Goal: Transaction & Acquisition: Book appointment/travel/reservation

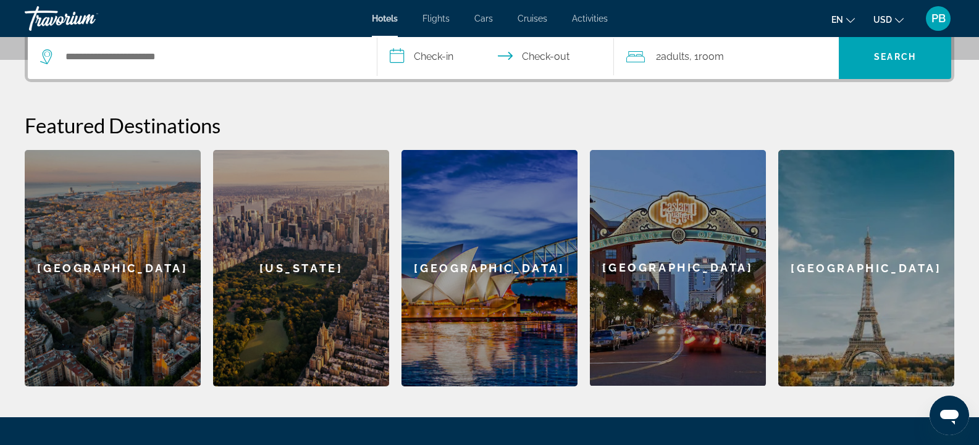
scroll to position [253, 0]
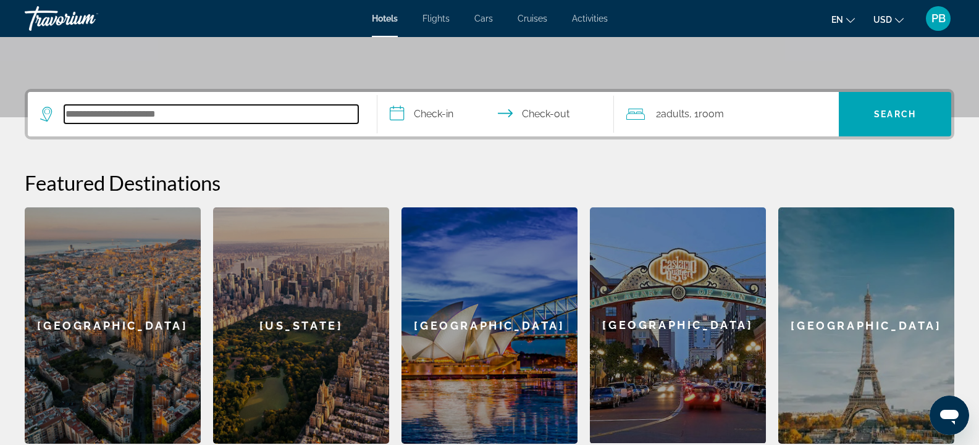
click at [174, 116] on input "Search hotel destination" at bounding box center [211, 114] width 294 height 19
click at [199, 113] on input "Search hotel destination" at bounding box center [211, 114] width 294 height 19
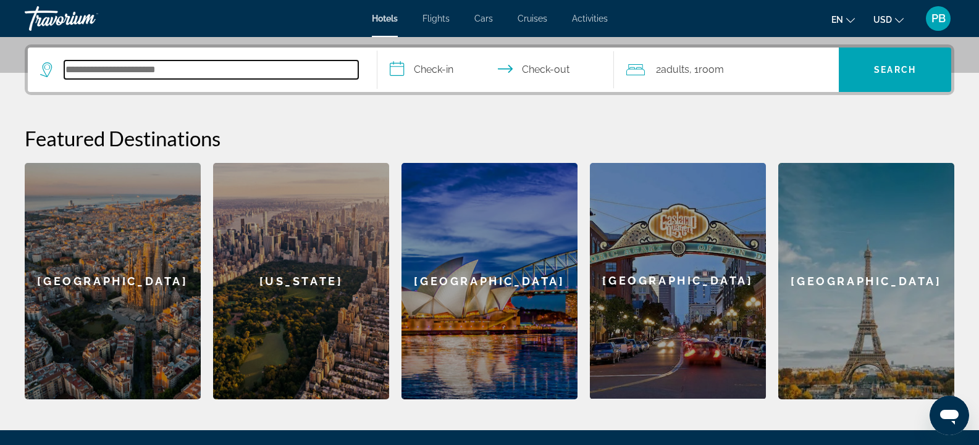
scroll to position [302, 0]
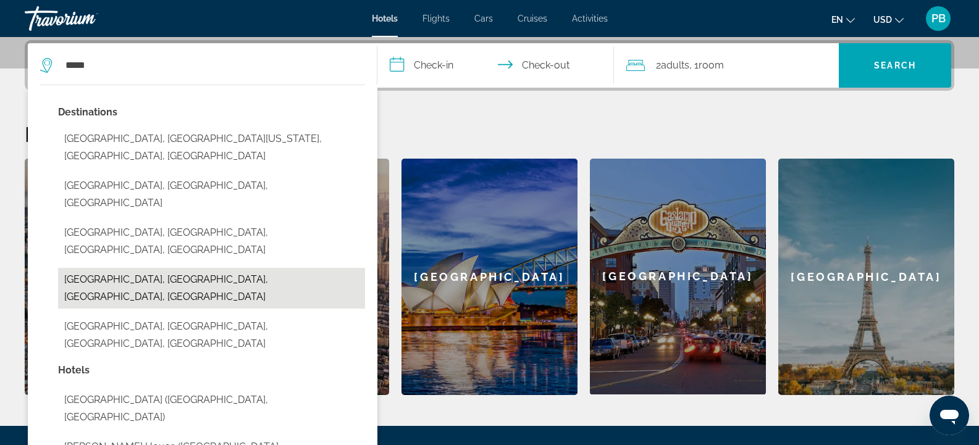
click at [183, 268] on button "[GEOGRAPHIC_DATA], [GEOGRAPHIC_DATA], [GEOGRAPHIC_DATA], [GEOGRAPHIC_DATA]" at bounding box center [211, 288] width 307 height 41
type input "**********"
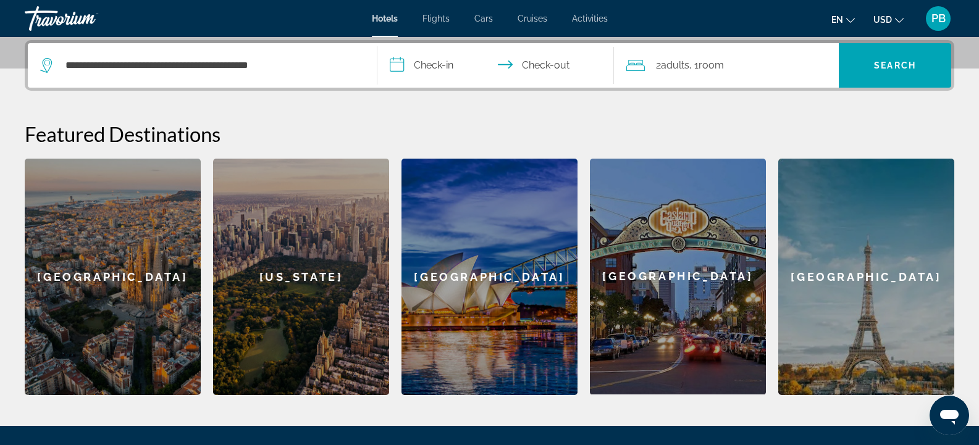
click at [439, 66] on input "**********" at bounding box center [498, 67] width 242 height 48
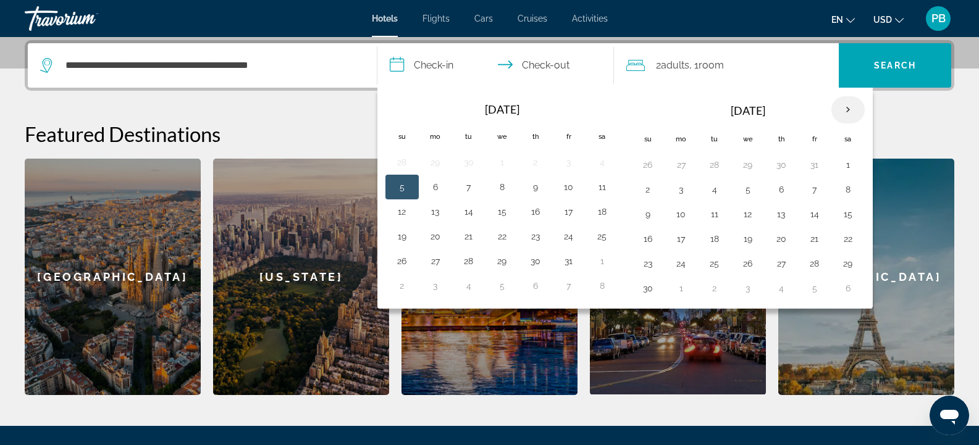
click at [846, 109] on th "Next month" at bounding box center [847, 109] width 33 height 27
click at [848, 108] on th "Next month" at bounding box center [847, 109] width 33 height 27
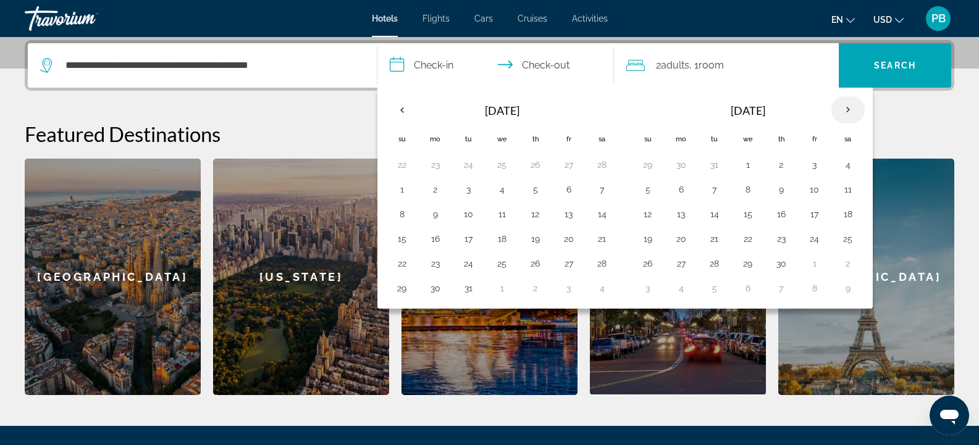
click at [848, 108] on th "Next month" at bounding box center [847, 109] width 33 height 27
click at [681, 237] on button "22" at bounding box center [681, 238] width 20 height 17
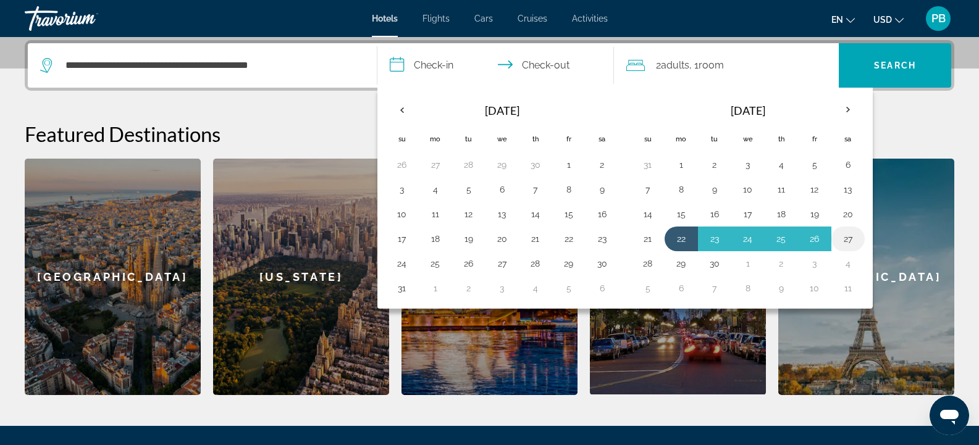
click at [849, 239] on button "27" at bounding box center [848, 238] width 20 height 17
type input "**********"
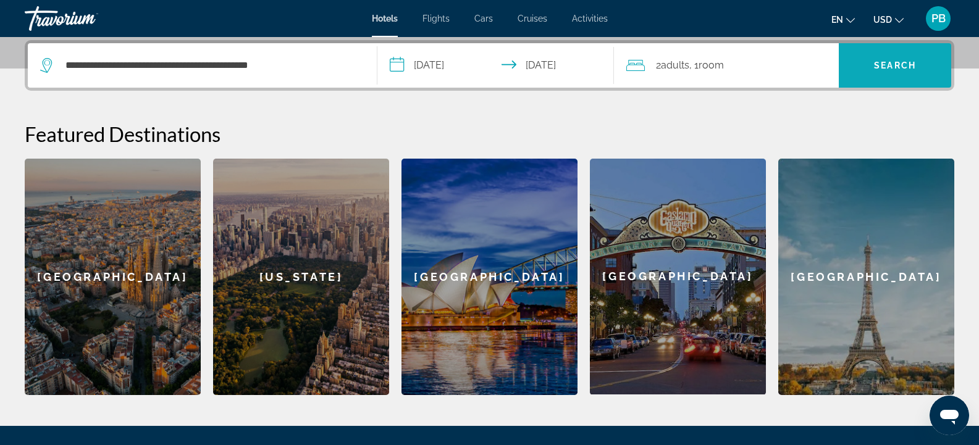
click at [891, 64] on span "Search" at bounding box center [895, 66] width 42 height 10
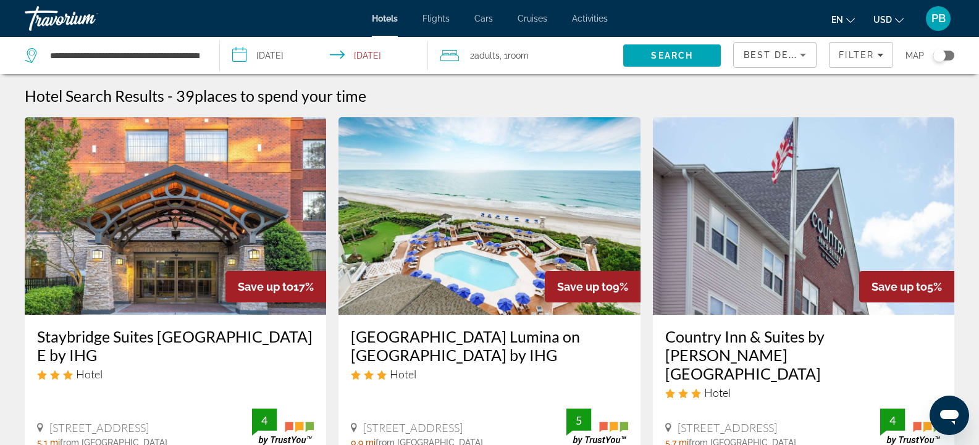
click at [499, 224] on img "Main content" at bounding box center [489, 216] width 301 height 198
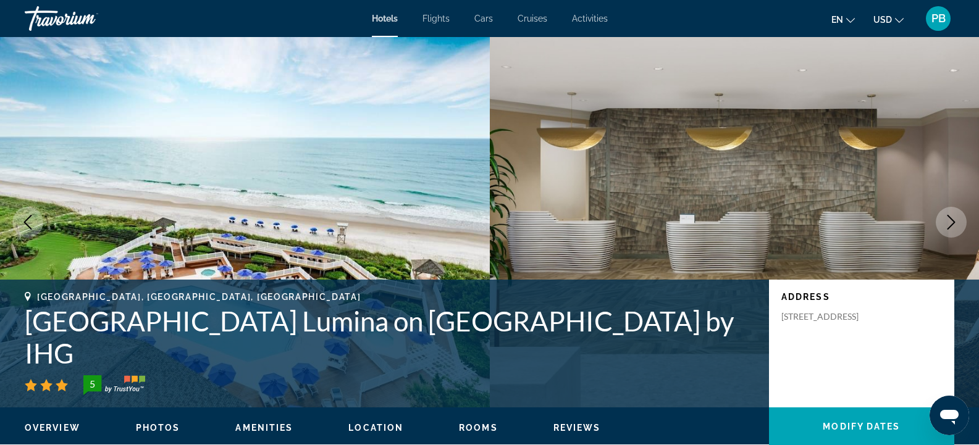
click at [948, 218] on icon "Next image" at bounding box center [951, 222] width 15 height 15
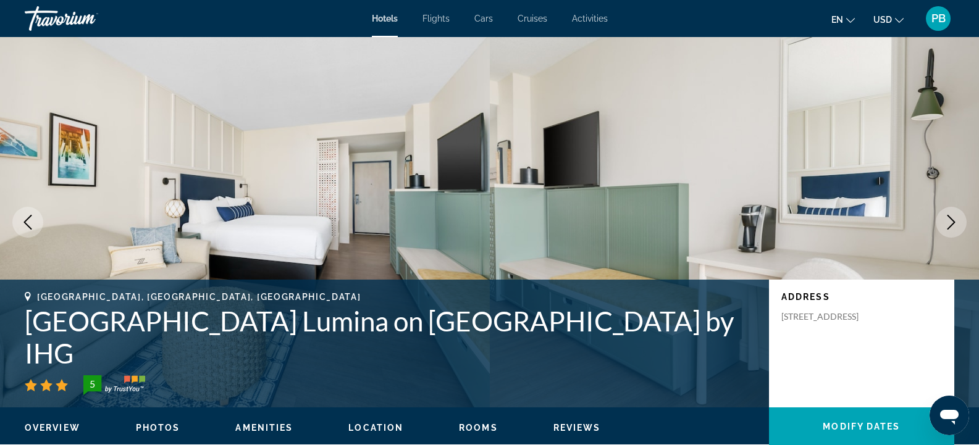
click at [948, 218] on icon "Next image" at bounding box center [951, 222] width 15 height 15
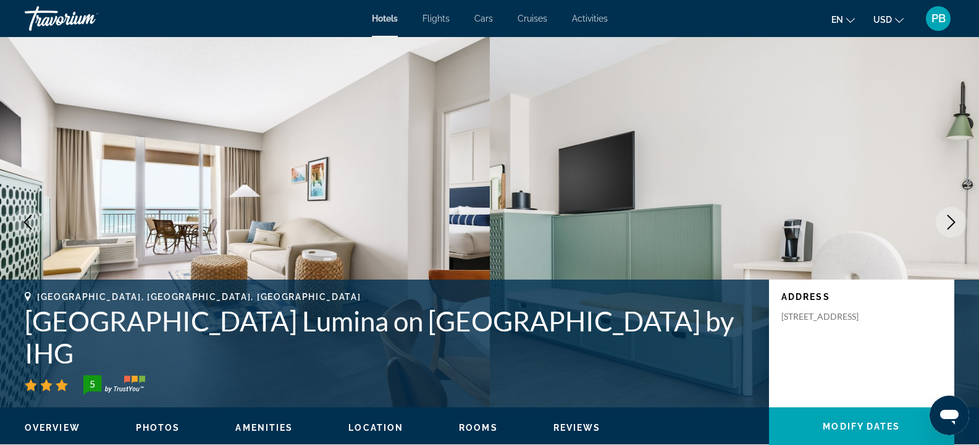
click at [955, 222] on icon "Next image" at bounding box center [951, 222] width 15 height 15
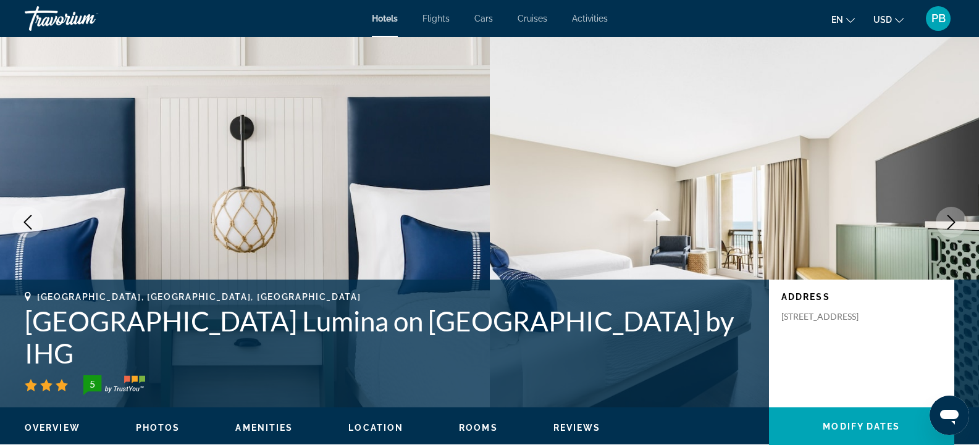
click at [955, 222] on icon "Next image" at bounding box center [951, 222] width 15 height 15
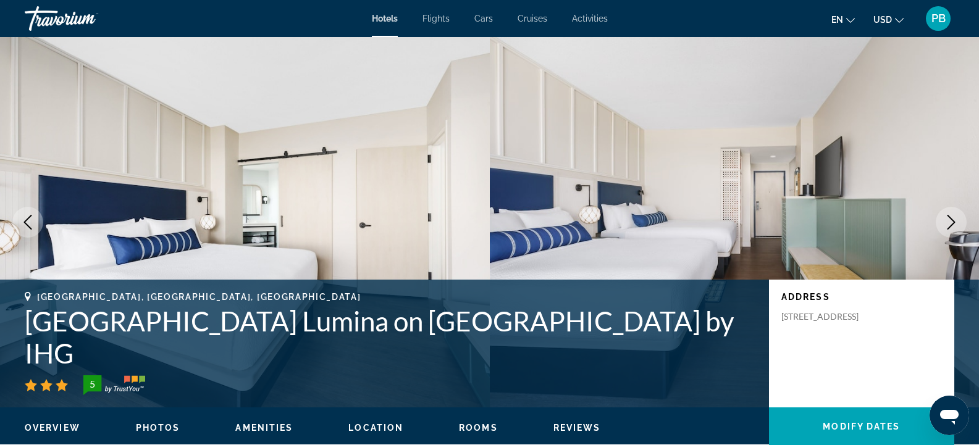
click at [955, 222] on icon "Next image" at bounding box center [951, 222] width 15 height 15
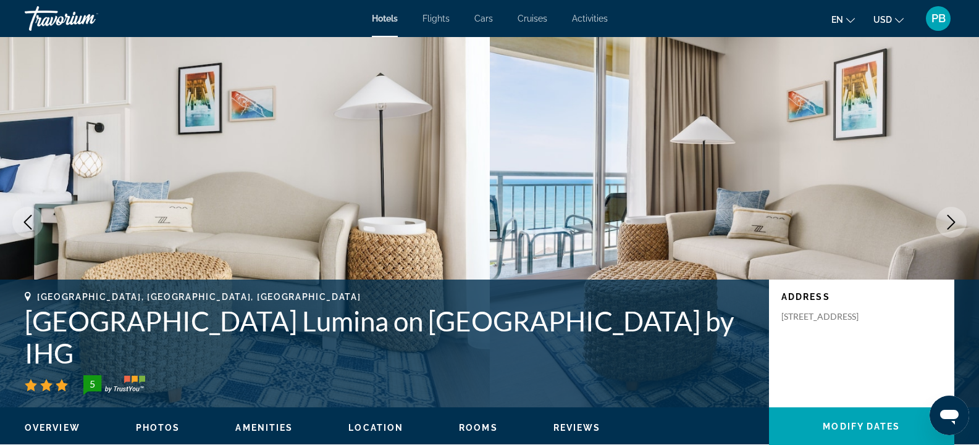
click at [955, 222] on icon "Next image" at bounding box center [951, 222] width 15 height 15
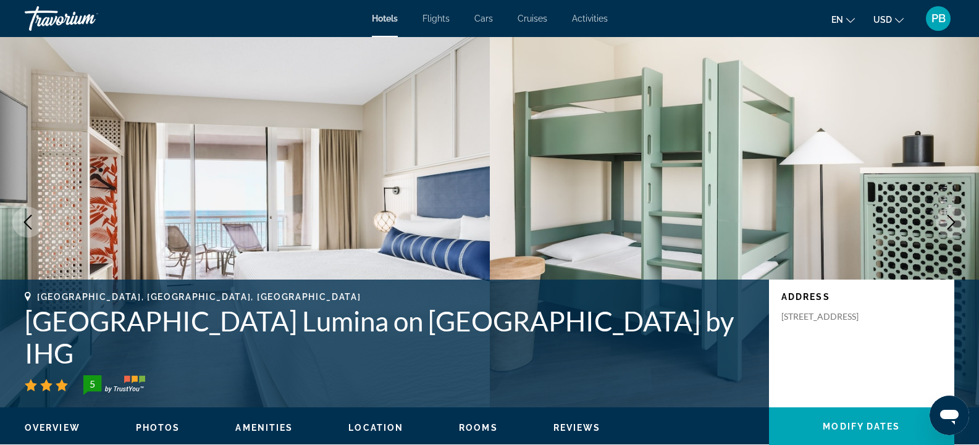
click at [955, 222] on icon "Next image" at bounding box center [951, 222] width 15 height 15
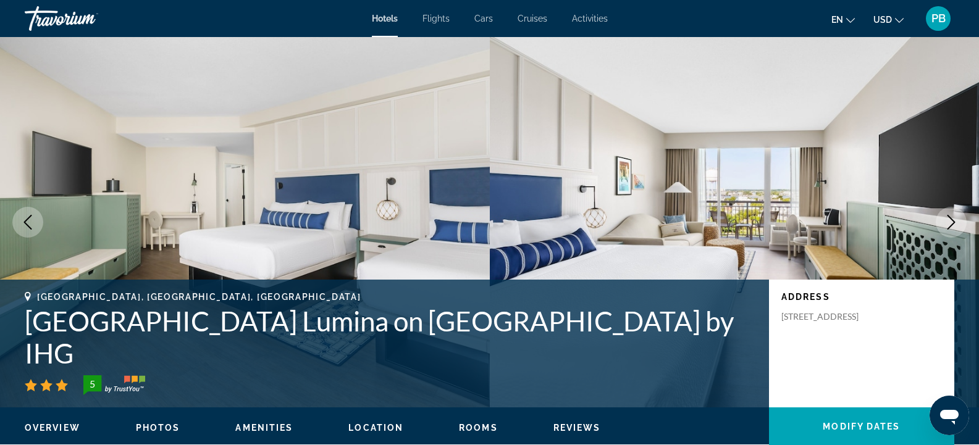
click at [955, 222] on icon "Next image" at bounding box center [951, 222] width 15 height 15
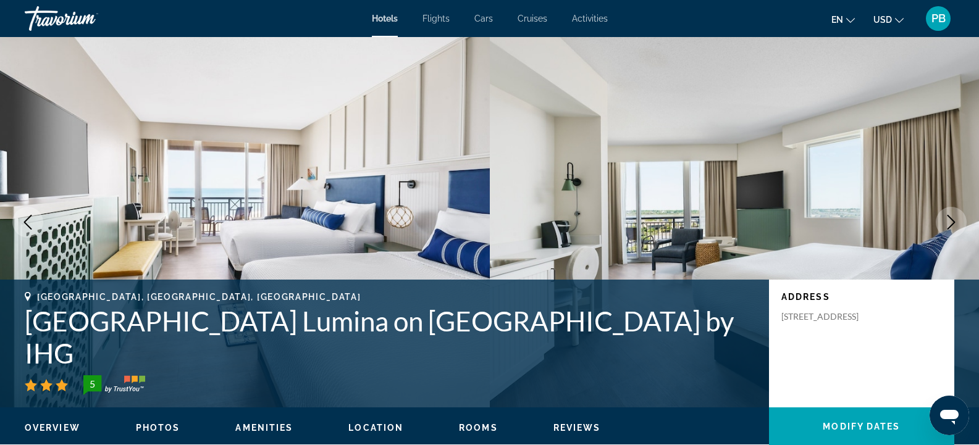
click at [955, 222] on icon "Next image" at bounding box center [951, 222] width 15 height 15
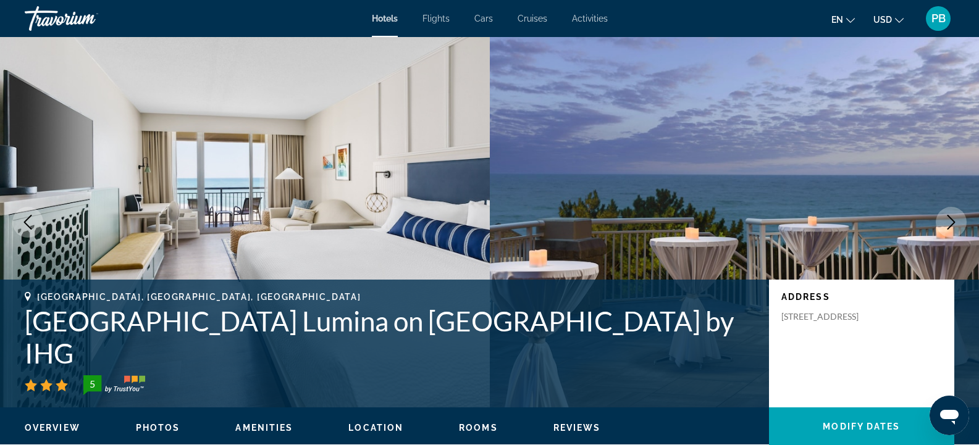
click at [955, 222] on icon "Next image" at bounding box center [951, 222] width 15 height 15
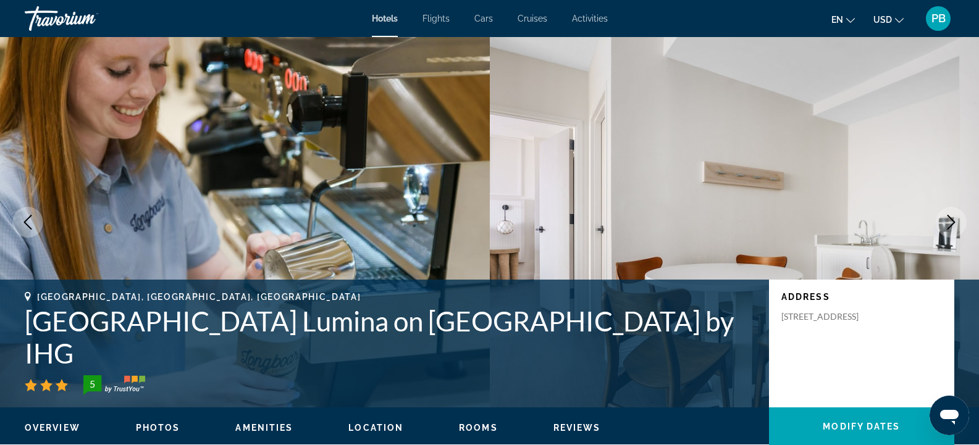
click at [955, 222] on icon "Next image" at bounding box center [951, 222] width 15 height 15
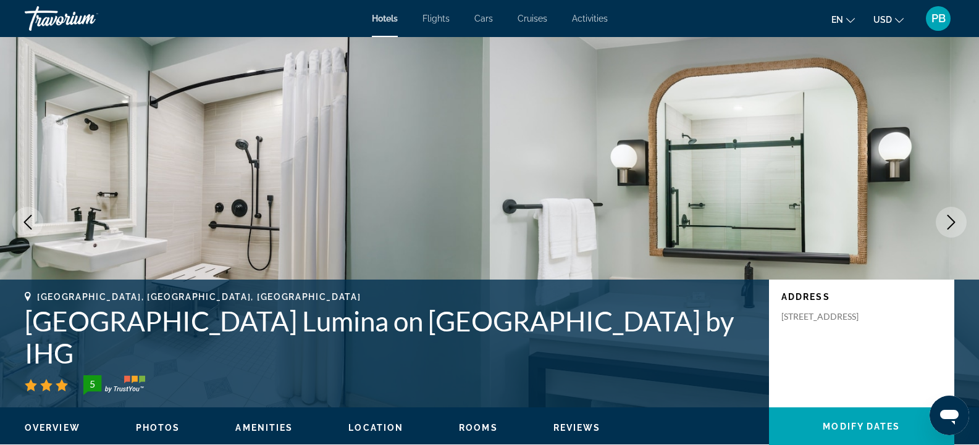
click at [955, 222] on icon "Next image" at bounding box center [951, 222] width 15 height 15
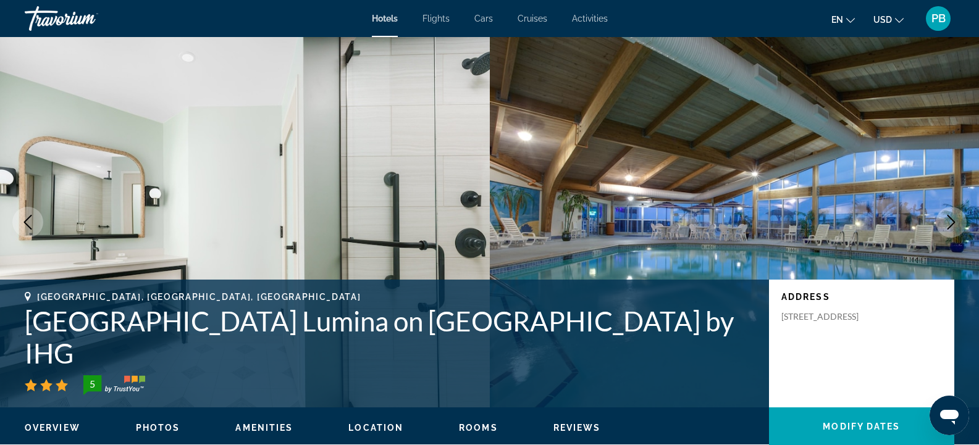
click at [955, 222] on icon "Next image" at bounding box center [951, 222] width 15 height 15
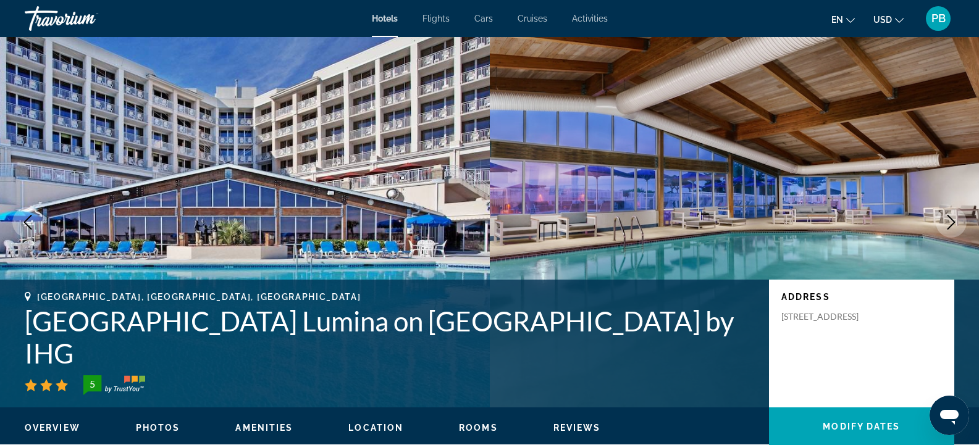
click at [955, 222] on icon "Next image" at bounding box center [951, 222] width 15 height 15
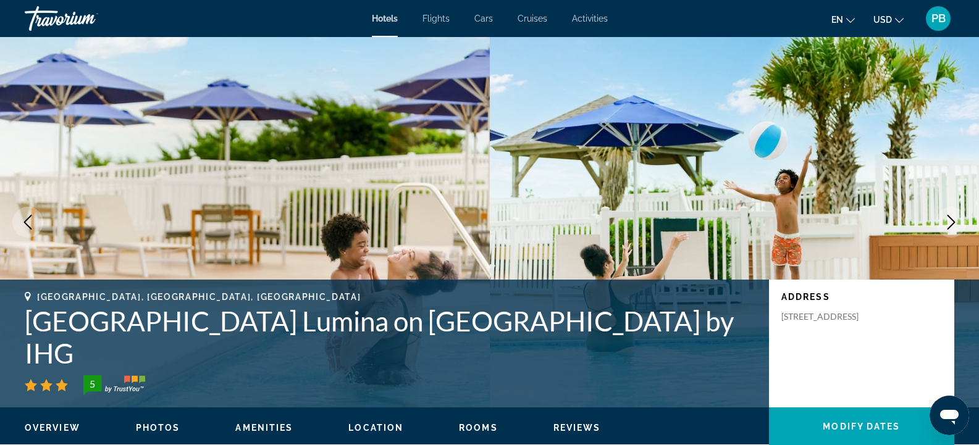
click at [955, 222] on icon "Next image" at bounding box center [951, 222] width 15 height 15
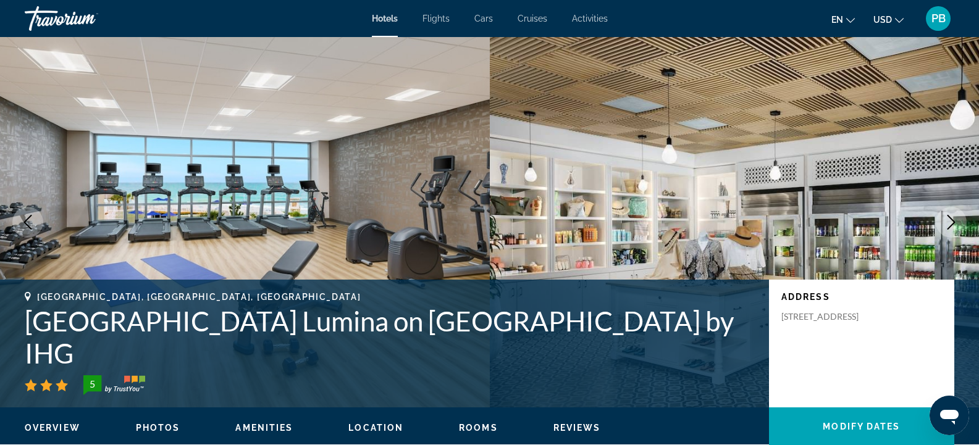
click at [955, 222] on icon "Next image" at bounding box center [951, 222] width 15 height 15
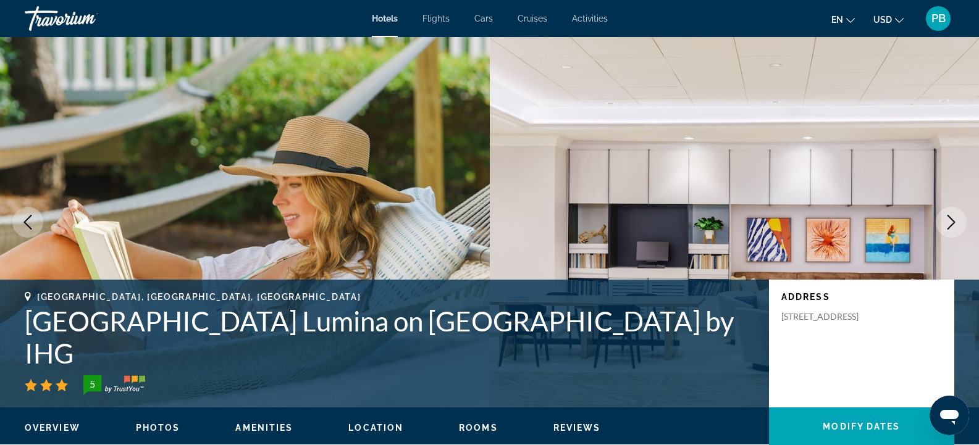
click at [955, 222] on icon "Next image" at bounding box center [951, 222] width 15 height 15
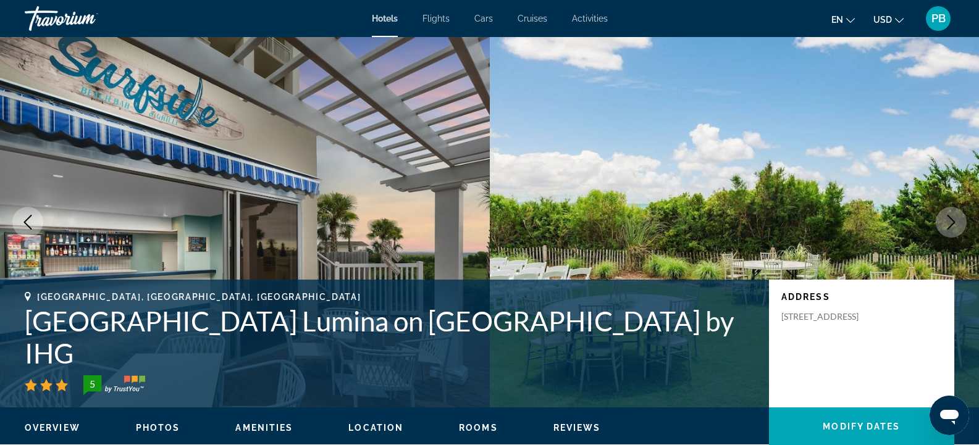
click at [955, 222] on icon "Next image" at bounding box center [951, 222] width 15 height 15
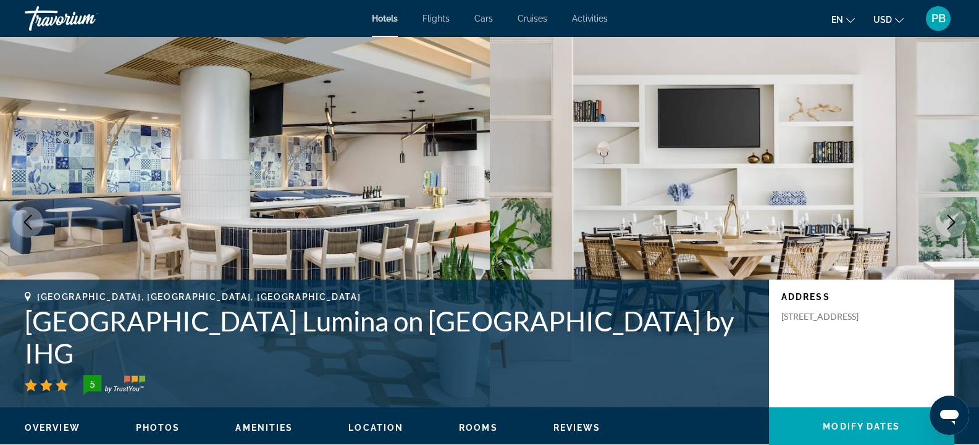
click at [955, 222] on icon "Next image" at bounding box center [951, 222] width 15 height 15
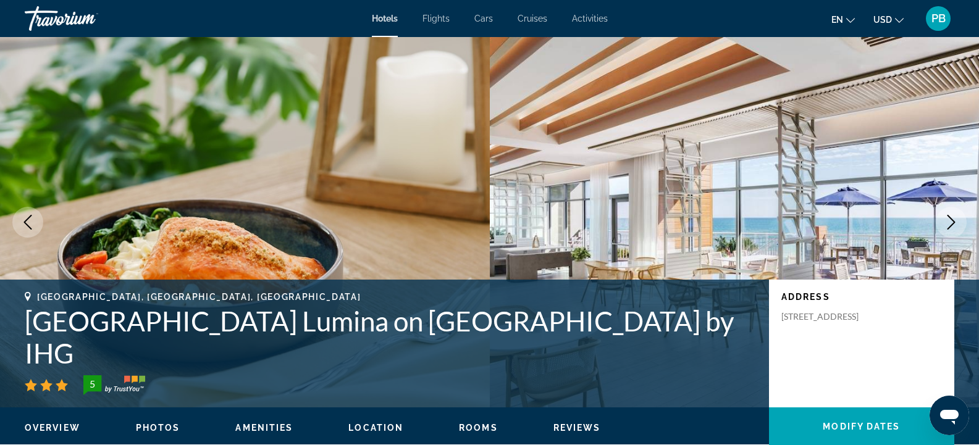
click at [955, 222] on icon "Next image" at bounding box center [951, 222] width 15 height 15
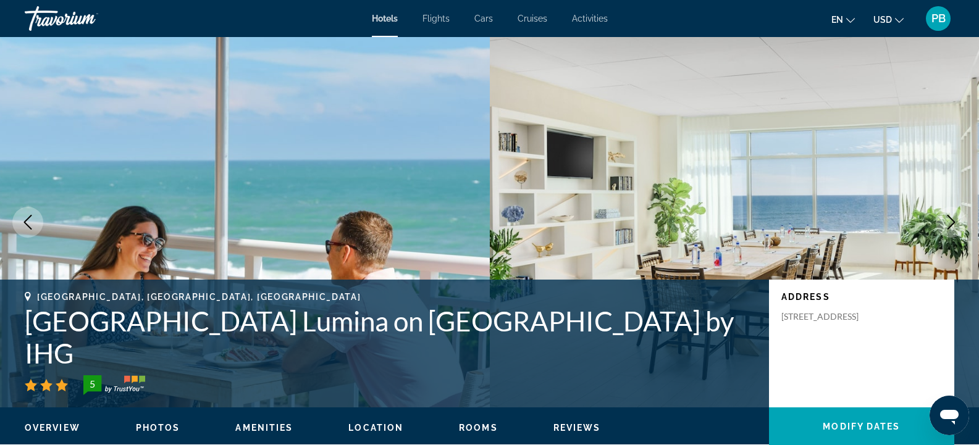
click at [955, 222] on icon "Next image" at bounding box center [951, 222] width 15 height 15
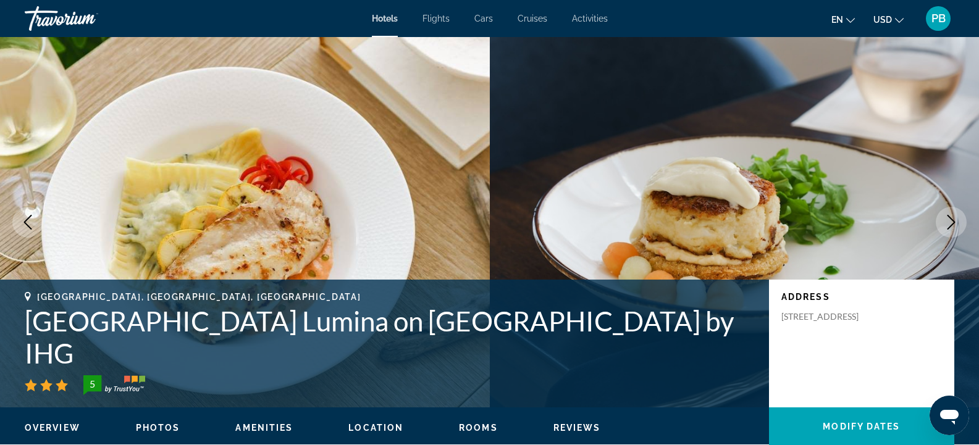
click at [955, 222] on icon "Next image" at bounding box center [951, 222] width 15 height 15
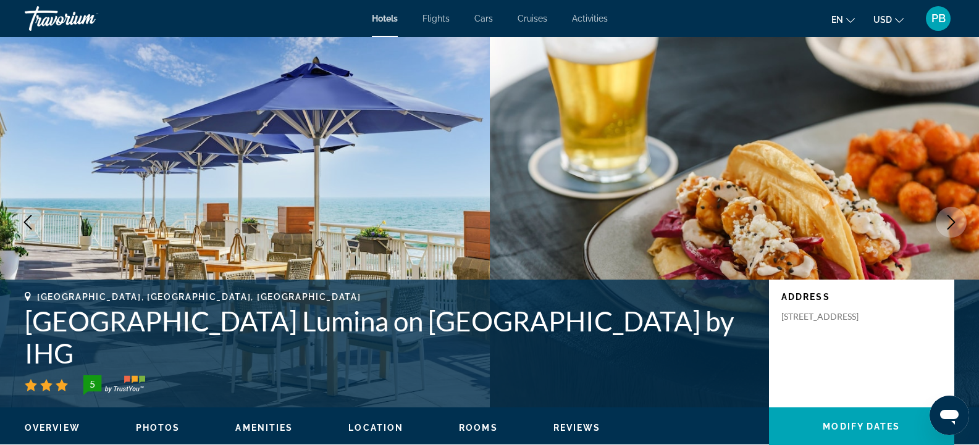
click at [955, 222] on icon "Next image" at bounding box center [951, 222] width 15 height 15
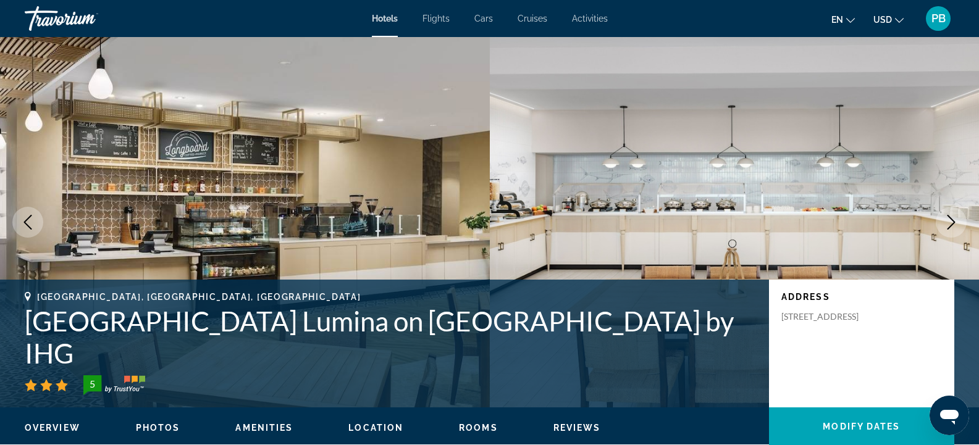
click at [955, 222] on icon "Next image" at bounding box center [951, 222] width 15 height 15
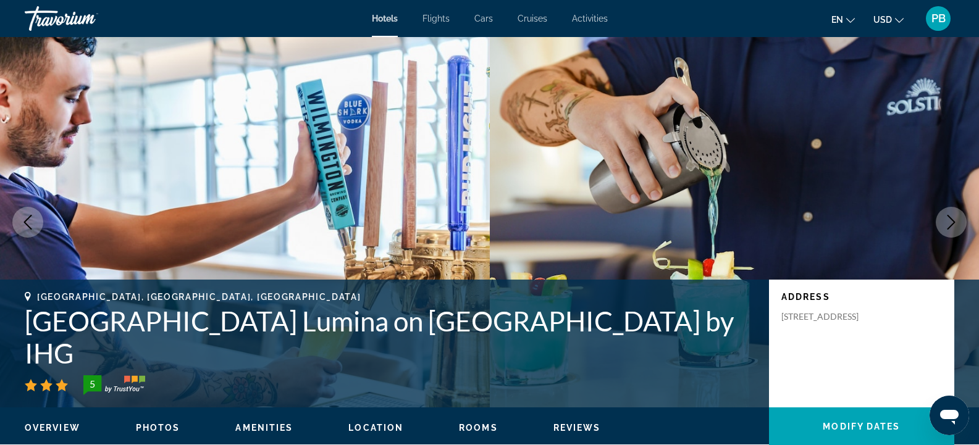
click at [955, 222] on icon "Next image" at bounding box center [951, 222] width 15 height 15
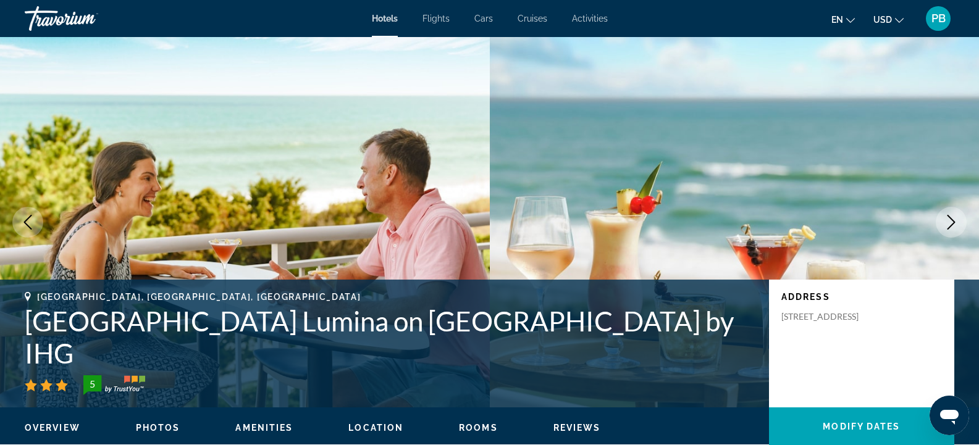
click at [955, 222] on icon "Next image" at bounding box center [951, 222] width 15 height 15
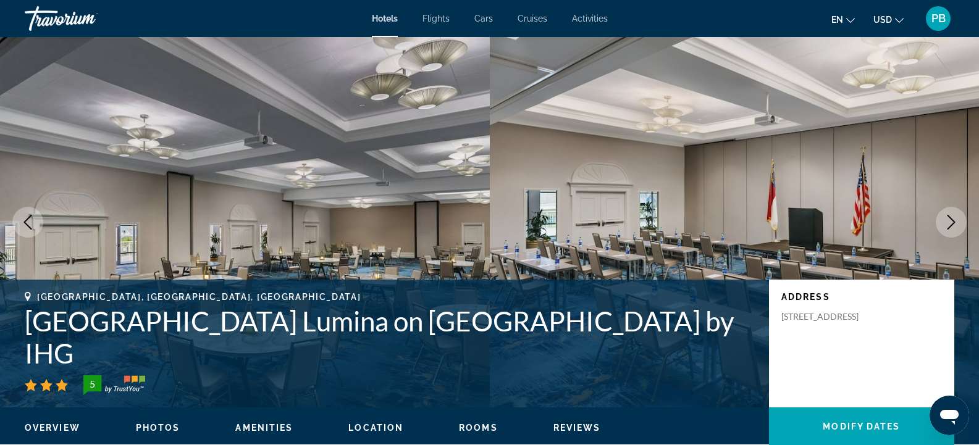
click at [955, 222] on icon "Next image" at bounding box center [951, 222] width 15 height 15
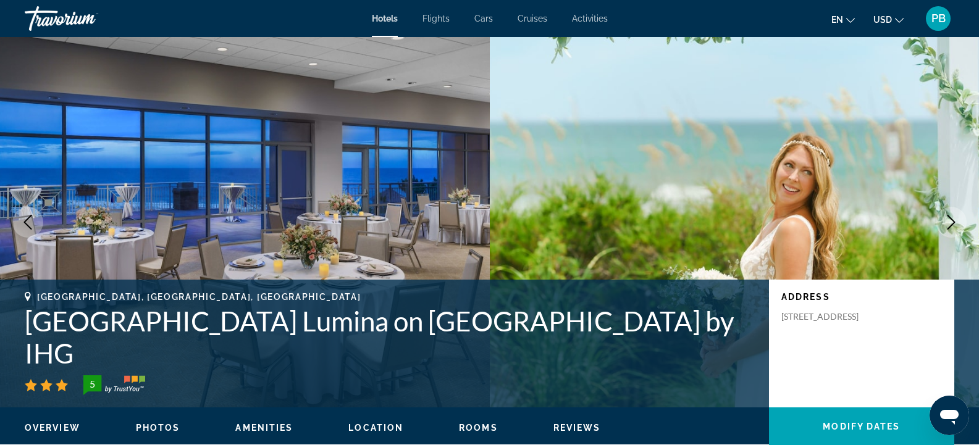
click at [955, 222] on icon "Next image" at bounding box center [951, 222] width 15 height 15
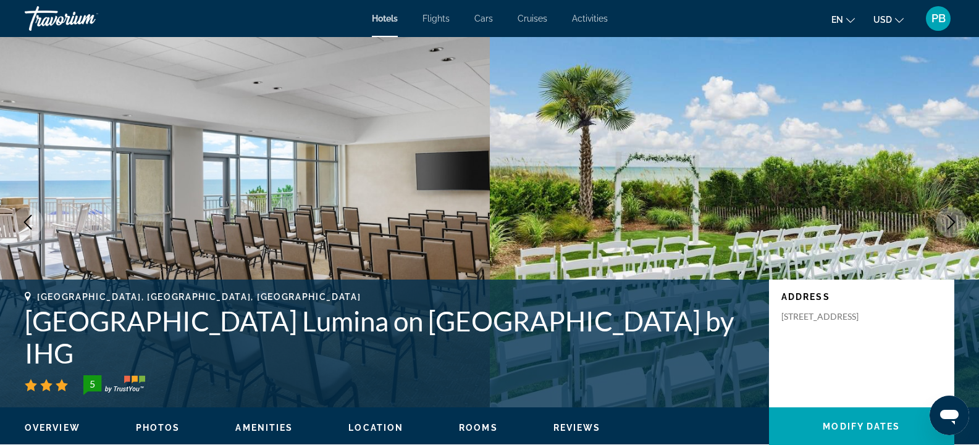
click at [955, 222] on icon "Next image" at bounding box center [951, 222] width 15 height 15
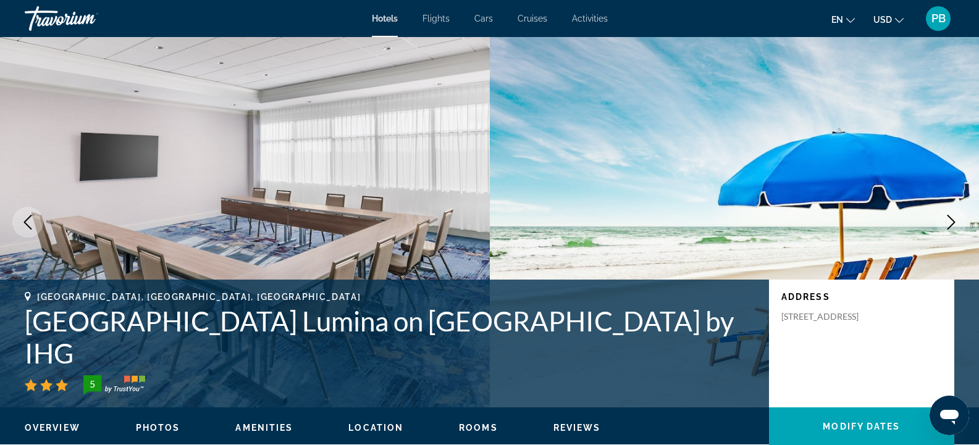
click at [955, 222] on icon "Next image" at bounding box center [951, 222] width 15 height 15
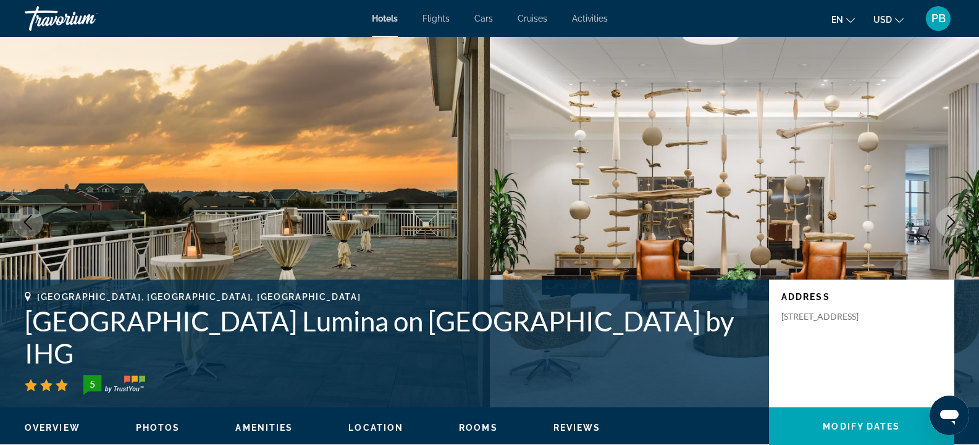
click at [955, 222] on icon "Next image" at bounding box center [951, 222] width 15 height 15
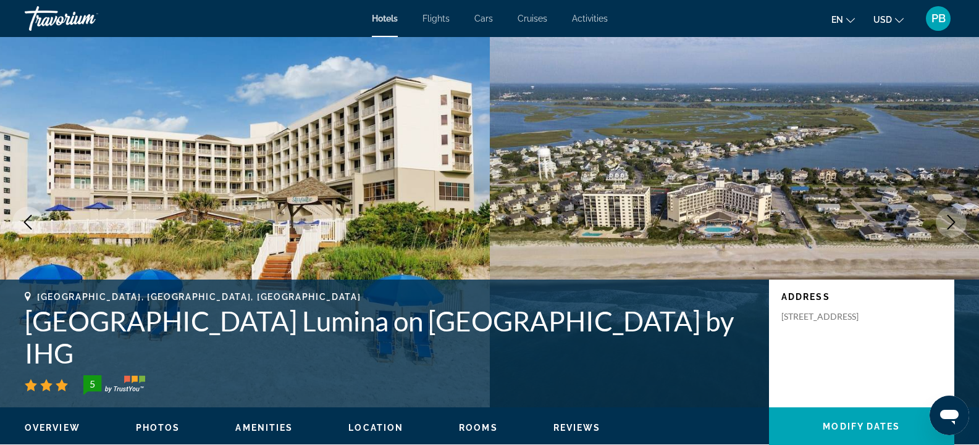
click at [955, 222] on icon "Next image" at bounding box center [951, 222] width 15 height 15
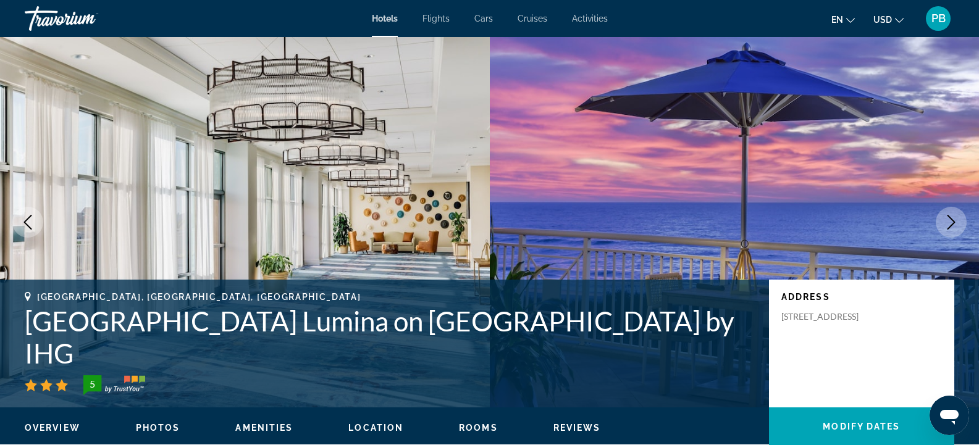
click at [955, 222] on icon "Next image" at bounding box center [951, 222] width 15 height 15
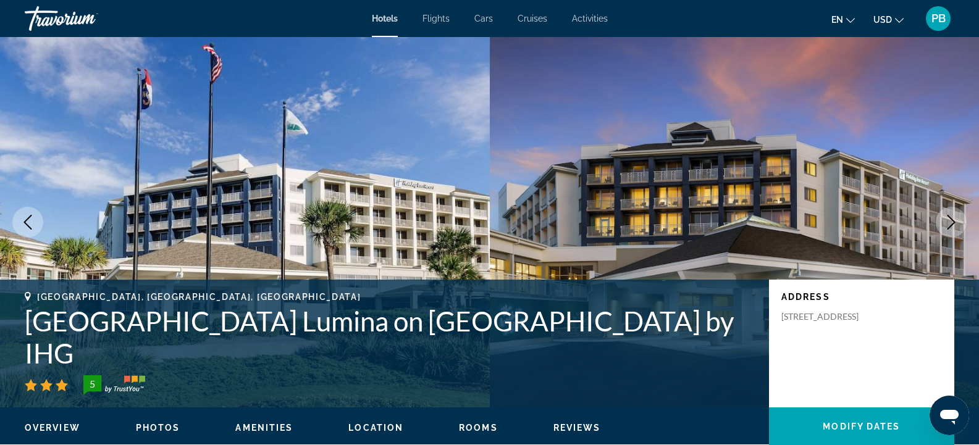
click at [955, 222] on icon "Next image" at bounding box center [951, 222] width 15 height 15
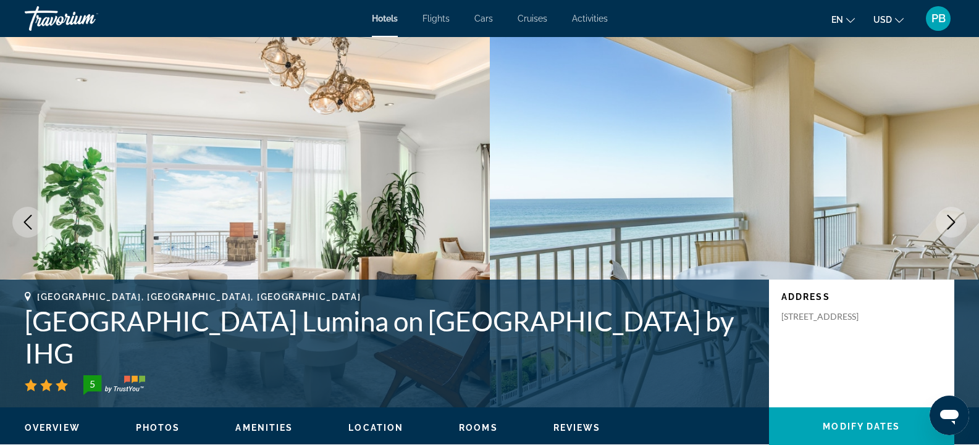
click at [955, 222] on icon "Next image" at bounding box center [951, 222] width 15 height 15
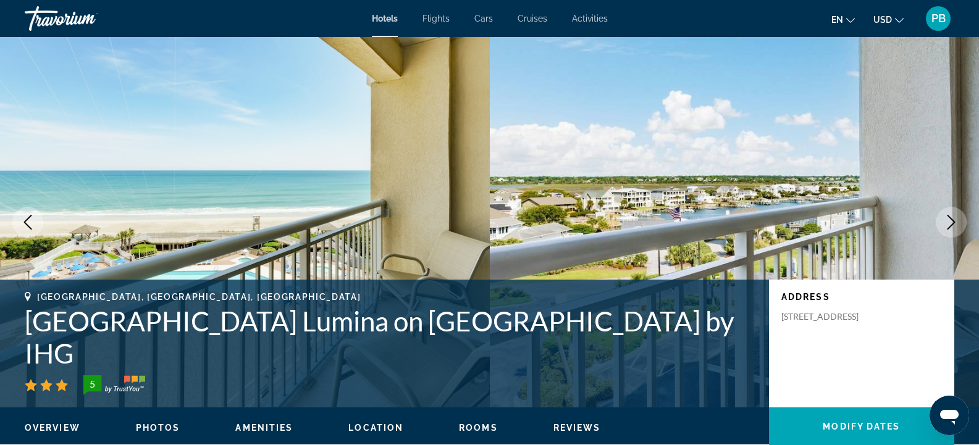
click at [955, 222] on icon "Next image" at bounding box center [951, 222] width 15 height 15
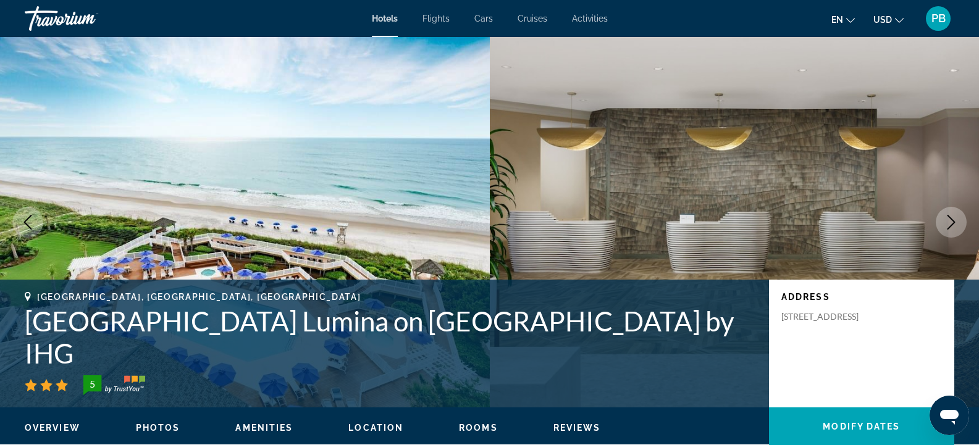
click at [955, 222] on icon "Next image" at bounding box center [951, 222] width 15 height 15
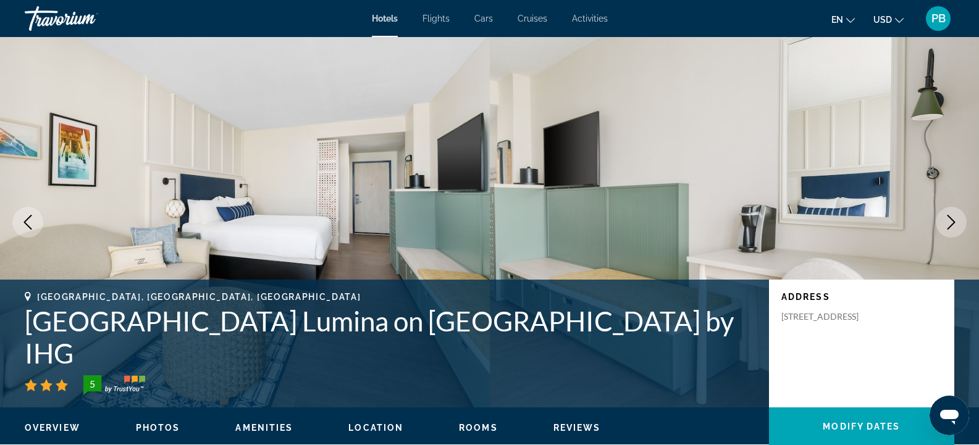
click at [955, 222] on icon "Next image" at bounding box center [951, 222] width 15 height 15
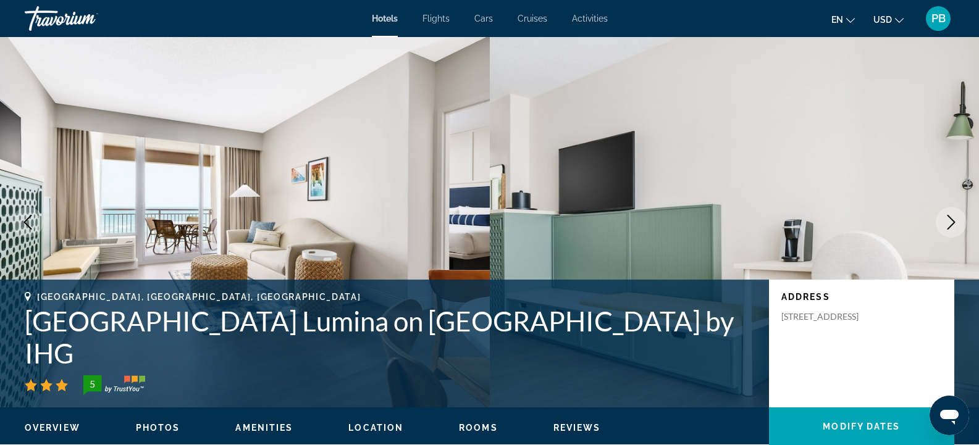
click at [955, 222] on icon "Next image" at bounding box center [951, 222] width 15 height 15
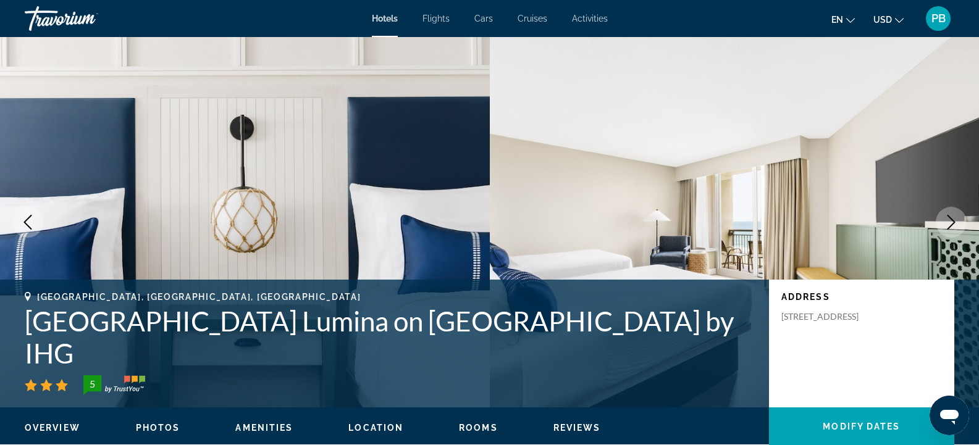
click at [955, 222] on icon "Next image" at bounding box center [951, 222] width 15 height 15
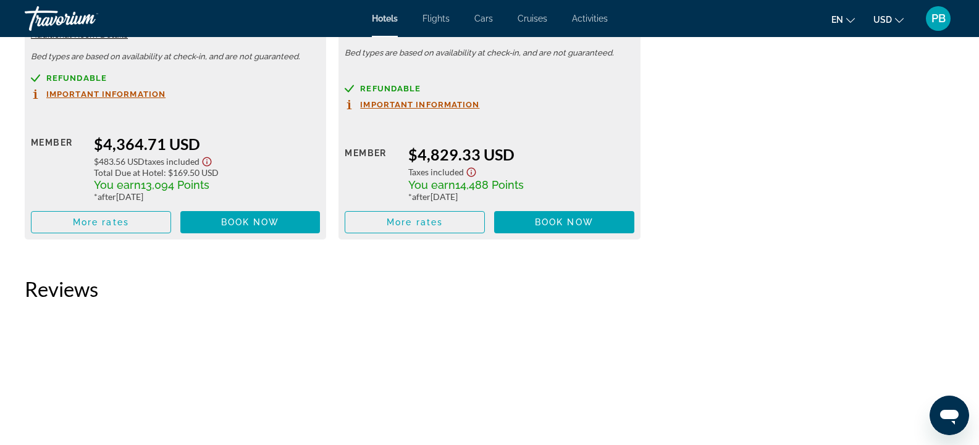
scroll to position [7207, 0]
